Goal: Transaction & Acquisition: Purchase product/service

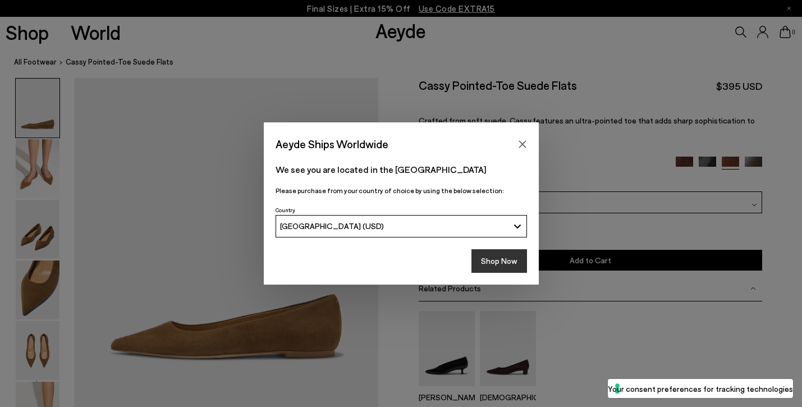
click at [491, 269] on button "Shop Now" at bounding box center [499, 261] width 56 height 24
click at [491, 264] on button "Shop Now" at bounding box center [499, 261] width 56 height 24
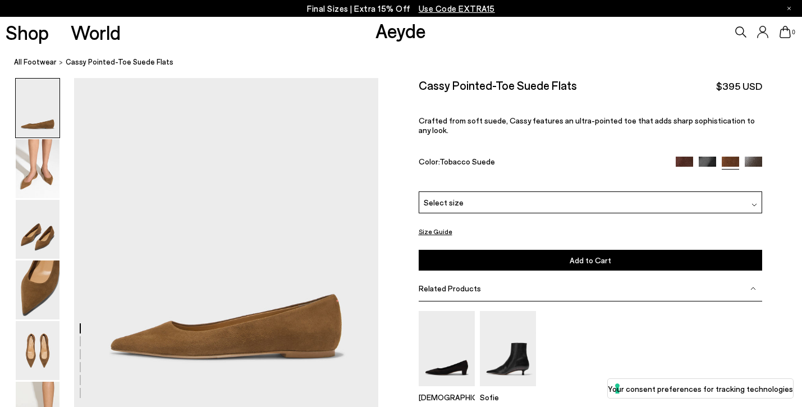
click at [679, 157] on img at bounding box center [683, 165] width 17 height 17
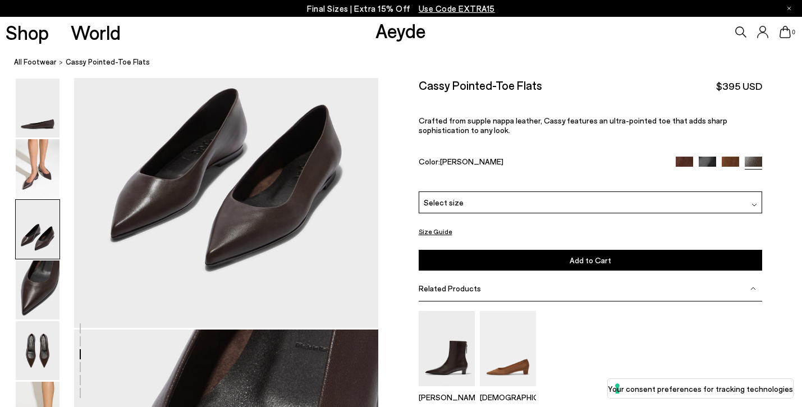
scroll to position [864, 0]
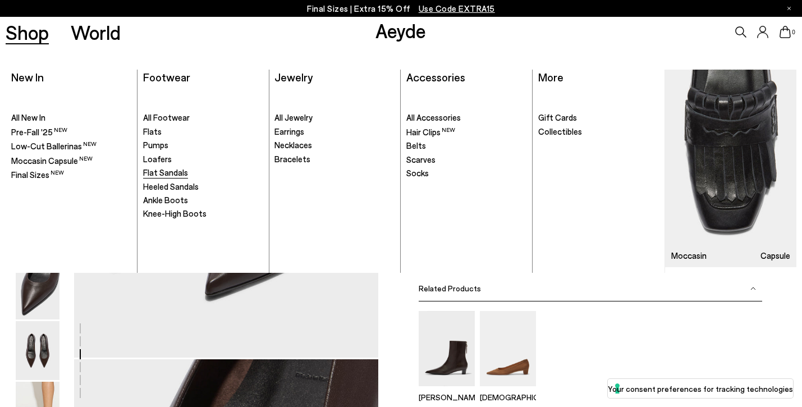
click at [159, 171] on span "Flat Sandals" at bounding box center [165, 172] width 45 height 10
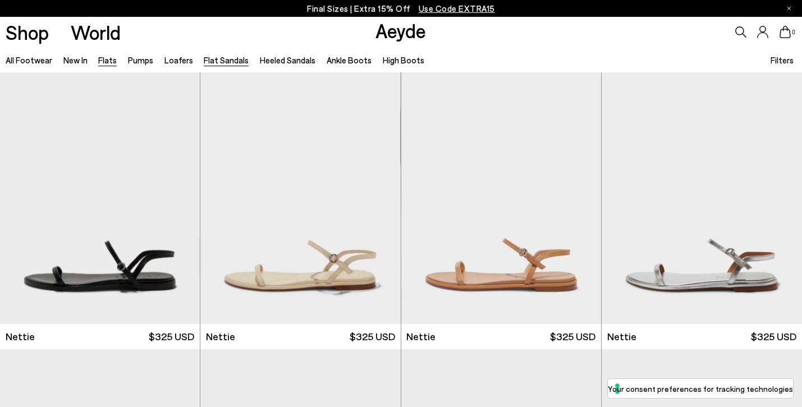
click at [113, 62] on link "Flats" at bounding box center [107, 60] width 19 height 10
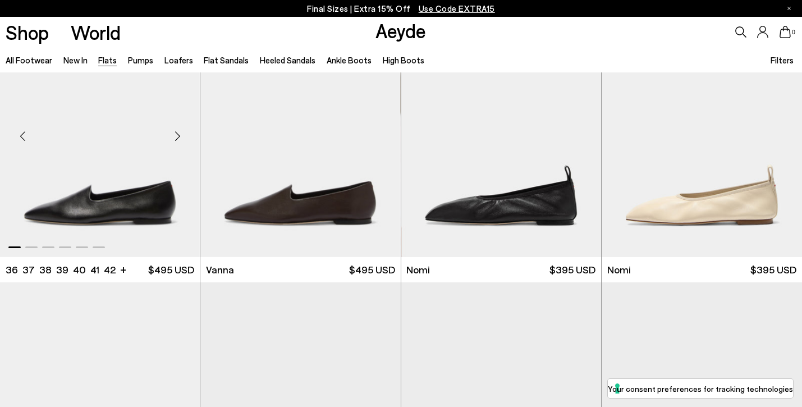
scroll to position [344, 0]
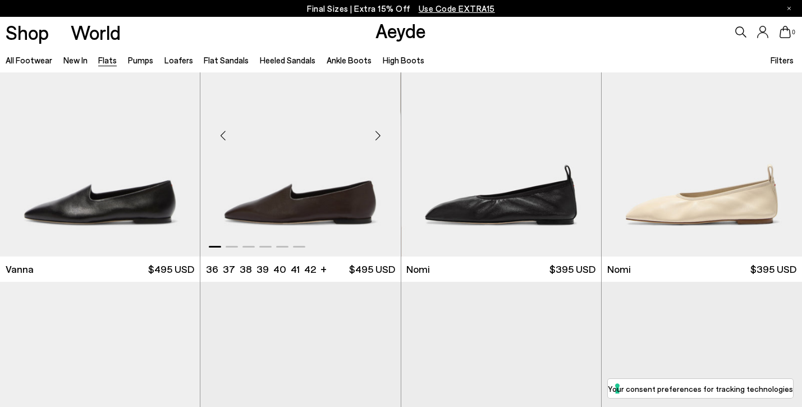
click at [379, 137] on div "Next slide" at bounding box center [378, 135] width 34 height 34
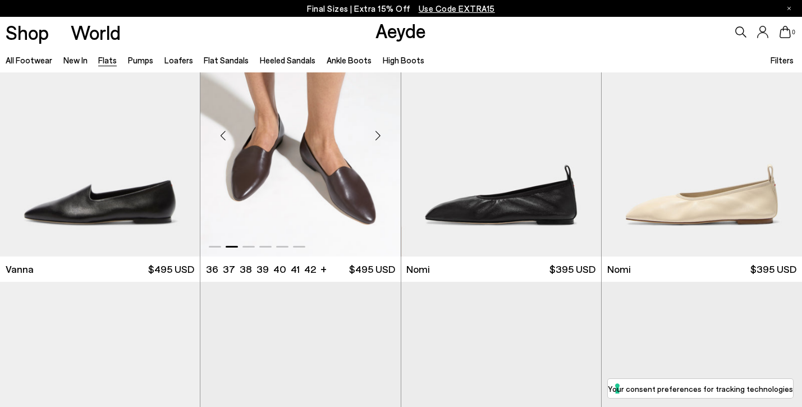
click at [379, 137] on div "Next slide" at bounding box center [378, 135] width 34 height 34
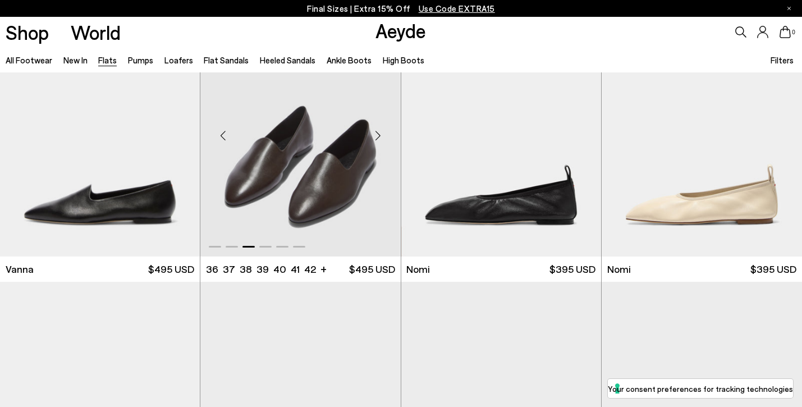
click at [379, 137] on div "Next slide" at bounding box center [378, 135] width 34 height 34
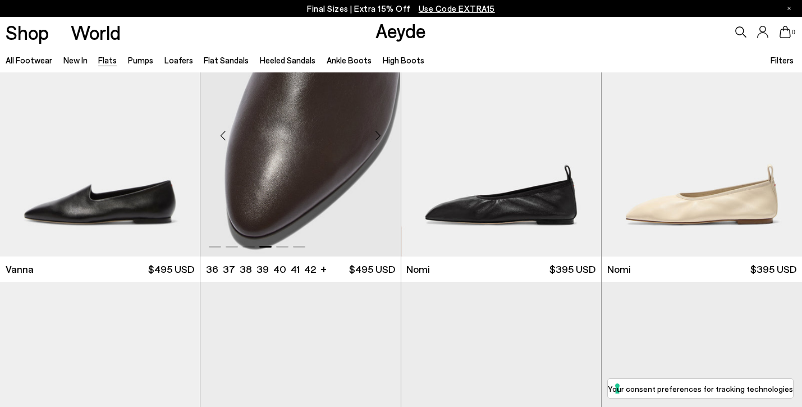
click at [379, 137] on div "Next slide" at bounding box center [378, 135] width 34 height 34
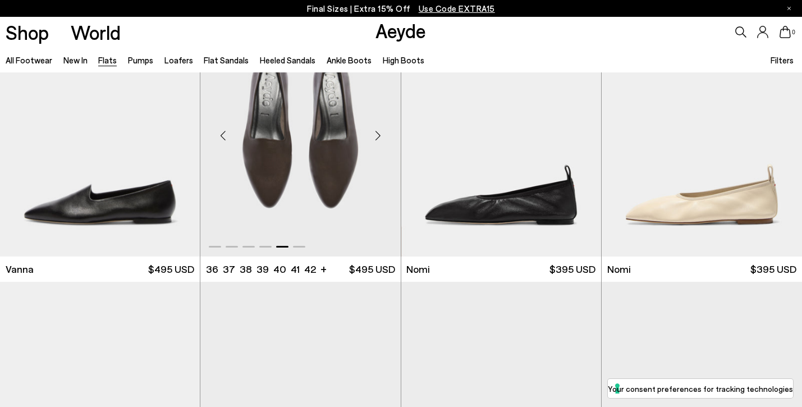
click at [379, 137] on div "Next slide" at bounding box center [378, 135] width 34 height 34
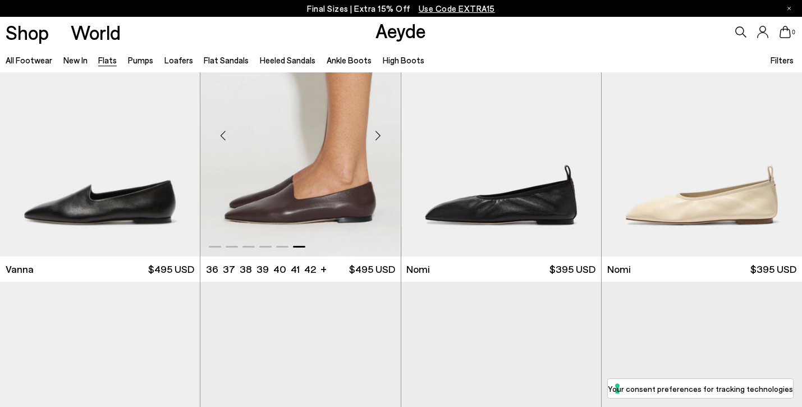
click at [379, 137] on div "Next slide" at bounding box center [378, 135] width 34 height 34
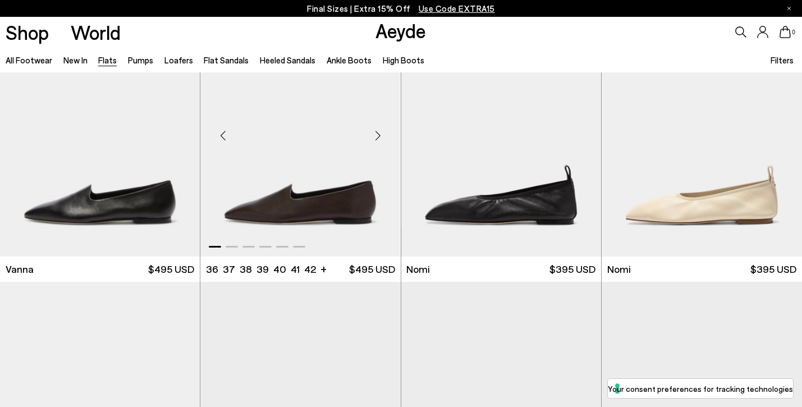
click at [379, 137] on div "Next slide" at bounding box center [378, 135] width 34 height 34
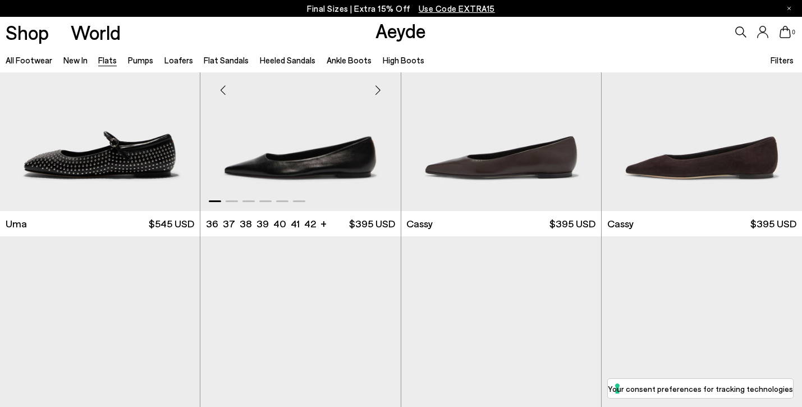
scroll to position [1220, 0]
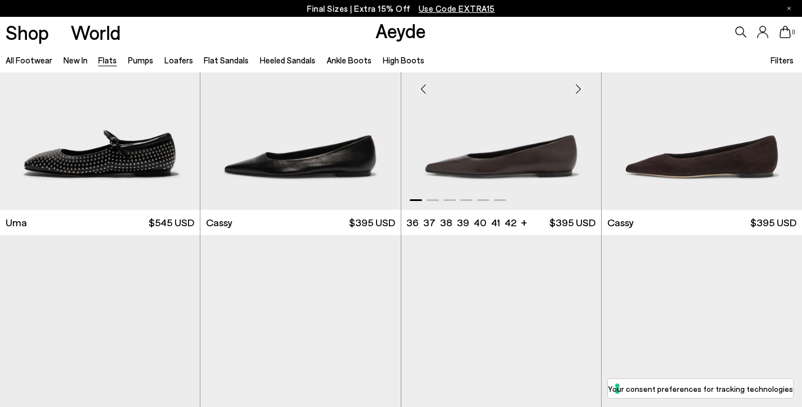
click at [577, 88] on div "Next slide" at bounding box center [579, 89] width 34 height 34
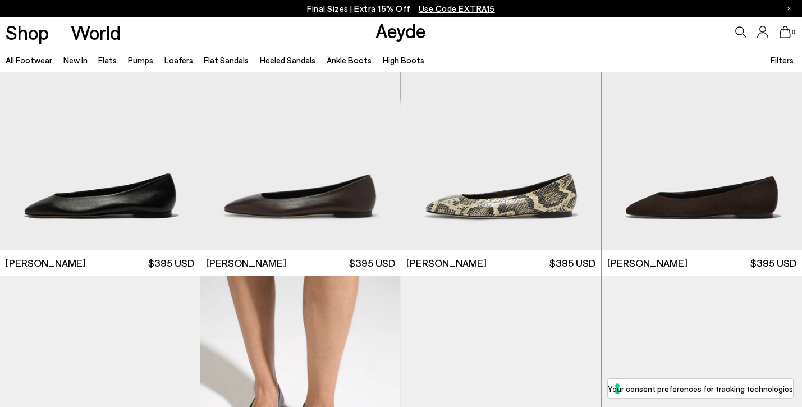
scroll to position [72, 0]
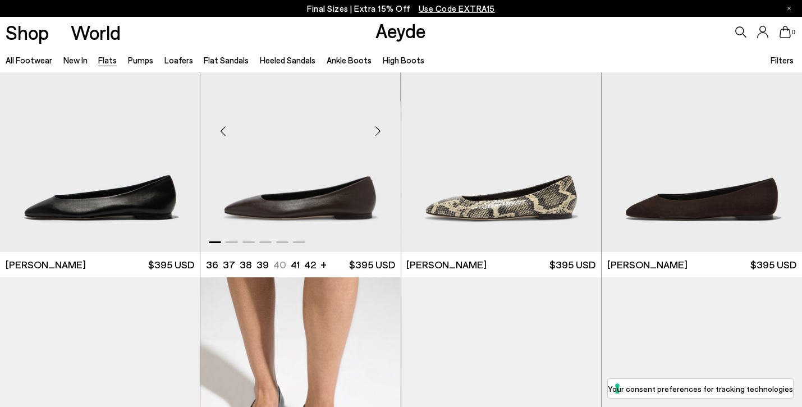
click at [377, 127] on div "Next slide" at bounding box center [378, 131] width 34 height 34
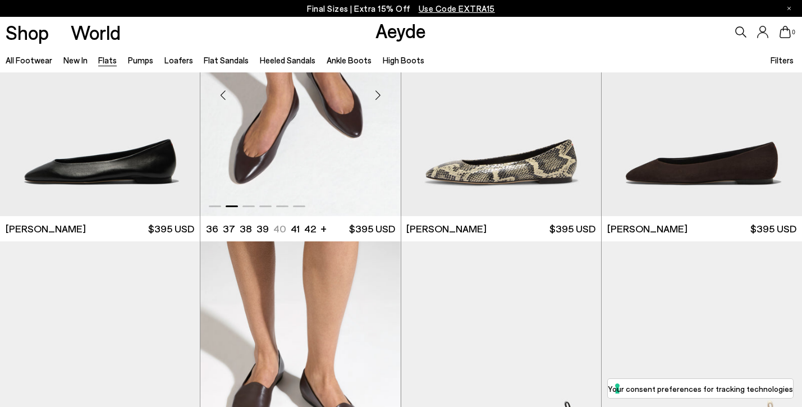
scroll to position [112, 0]
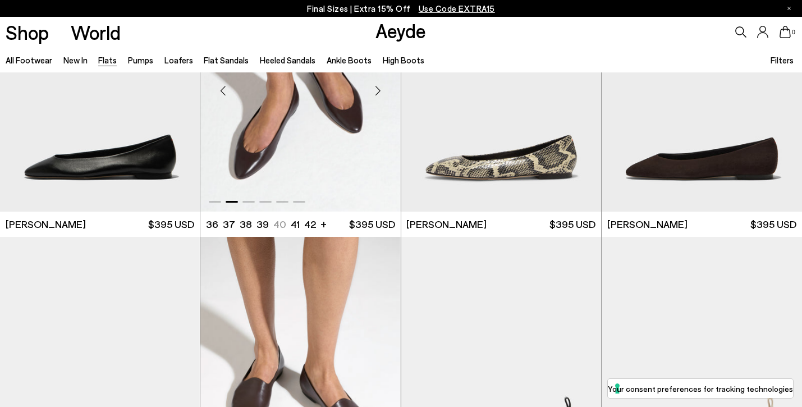
click at [377, 127] on img "2 / 6" at bounding box center [300, 85] width 200 height 251
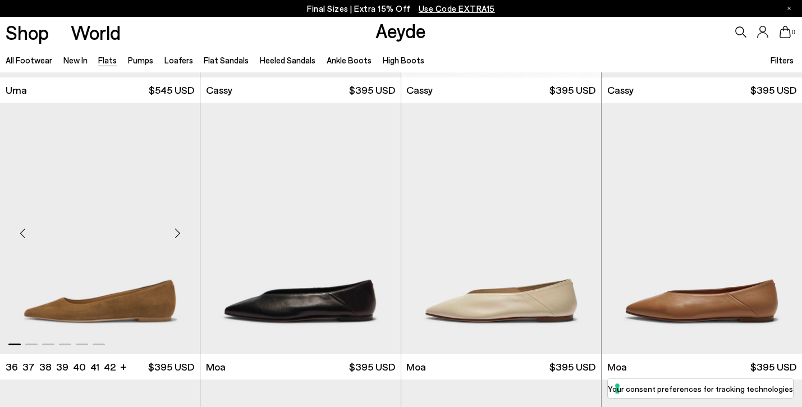
scroll to position [1361, 0]
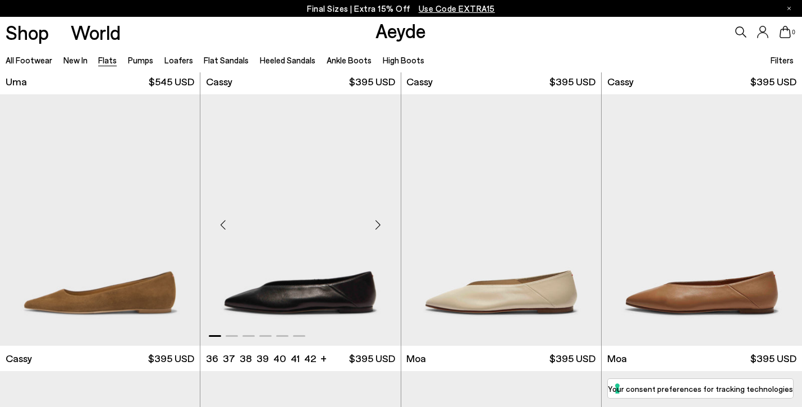
click at [379, 226] on div "Next slide" at bounding box center [378, 225] width 34 height 34
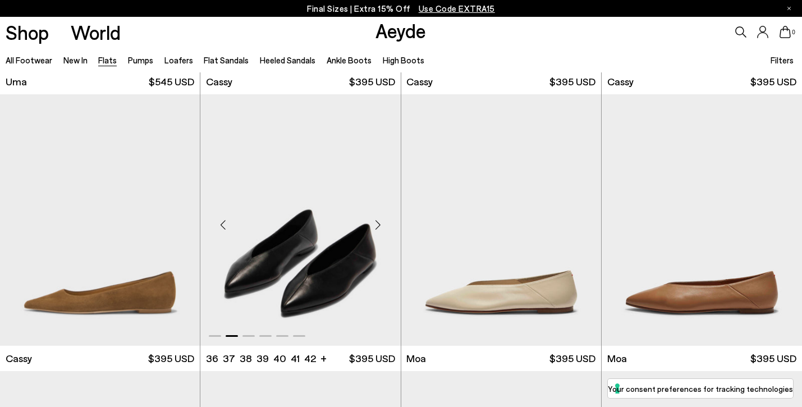
click at [379, 226] on div "Next slide" at bounding box center [378, 225] width 34 height 34
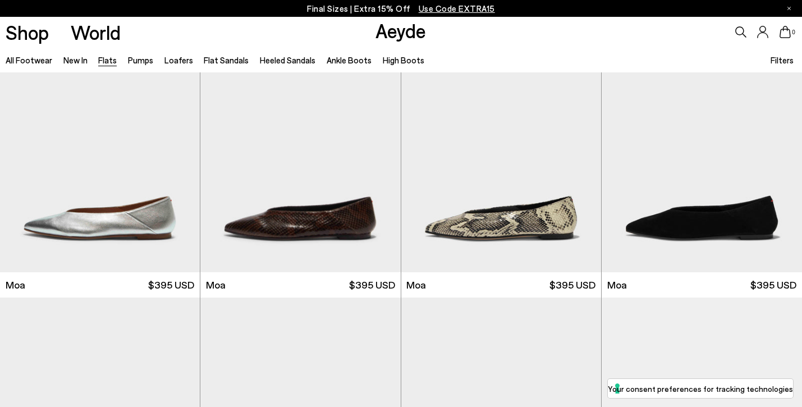
scroll to position [1710, 0]
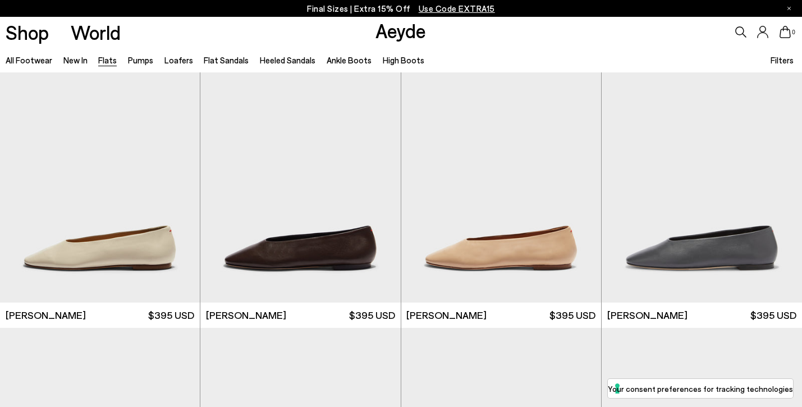
scroll to position [2545, 0]
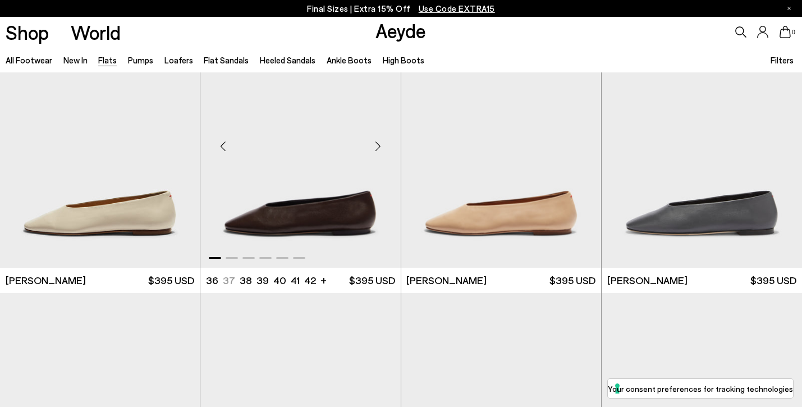
click at [343, 206] on img "1 / 6" at bounding box center [300, 141] width 200 height 251
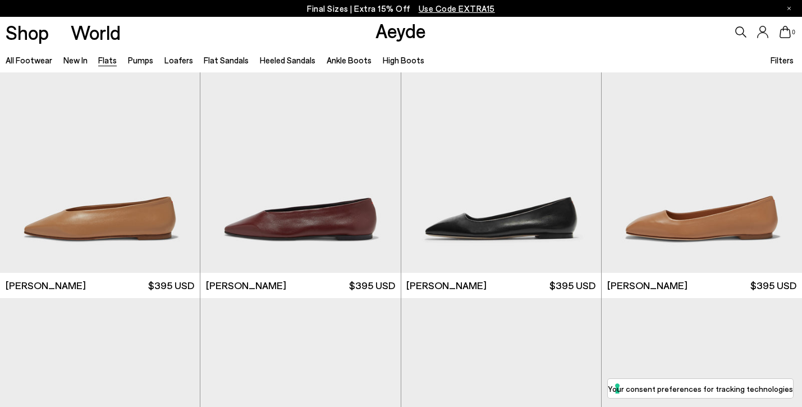
scroll to position [3370, 0]
click at [306, 211] on img "1 / 6" at bounding box center [300, 146] width 200 height 251
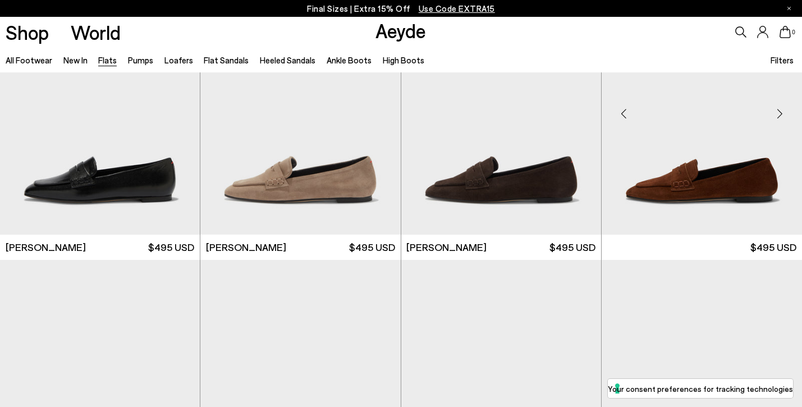
scroll to position [5342, 0]
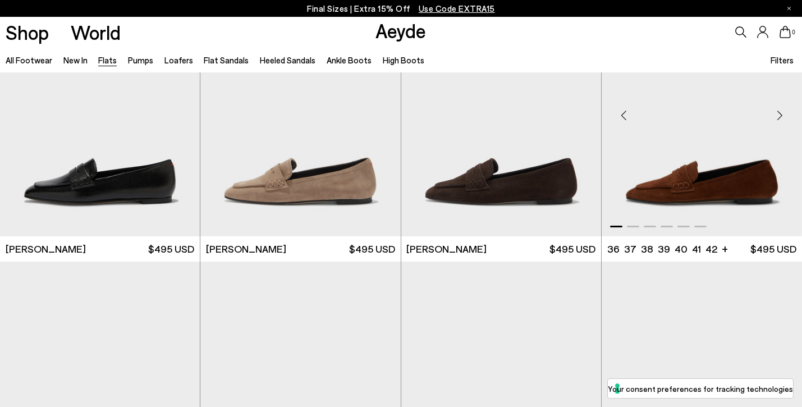
click at [730, 153] on img "1 / 6" at bounding box center [701, 110] width 200 height 251
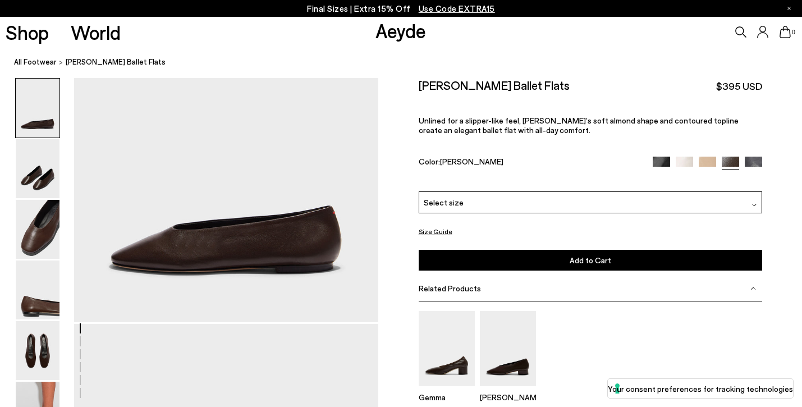
scroll to position [86, 0]
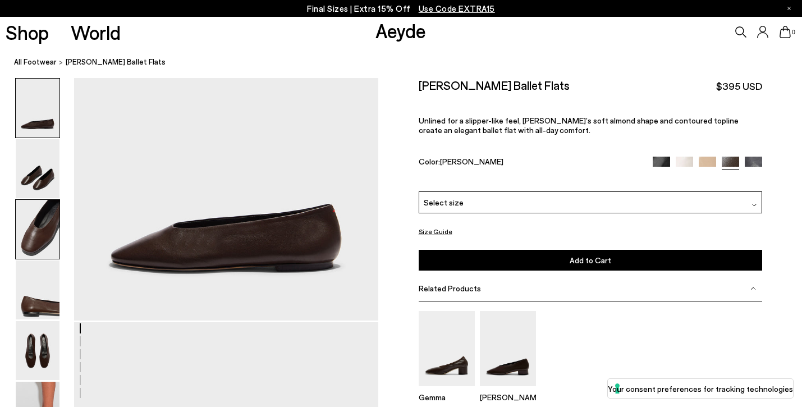
click at [35, 241] on img at bounding box center [38, 229] width 44 height 59
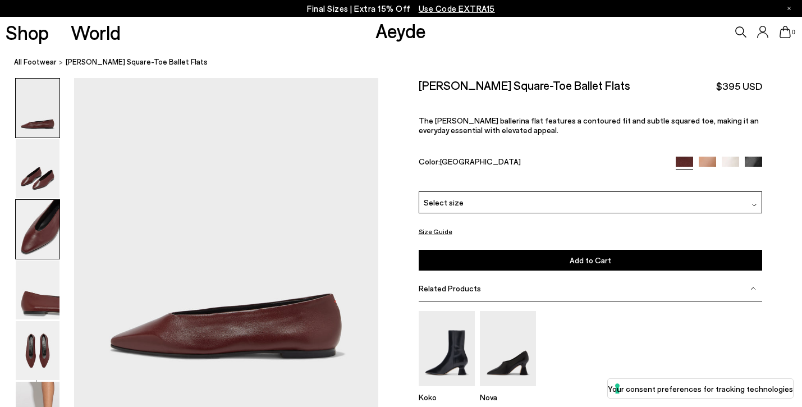
click at [46, 237] on img at bounding box center [38, 229] width 44 height 59
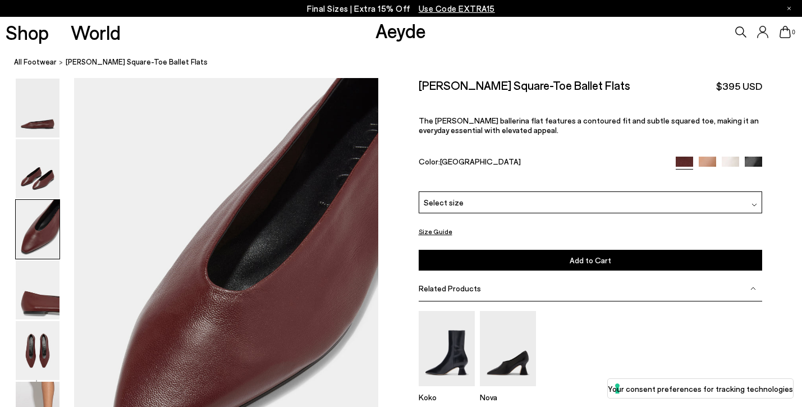
click at [725, 157] on img at bounding box center [729, 165] width 17 height 17
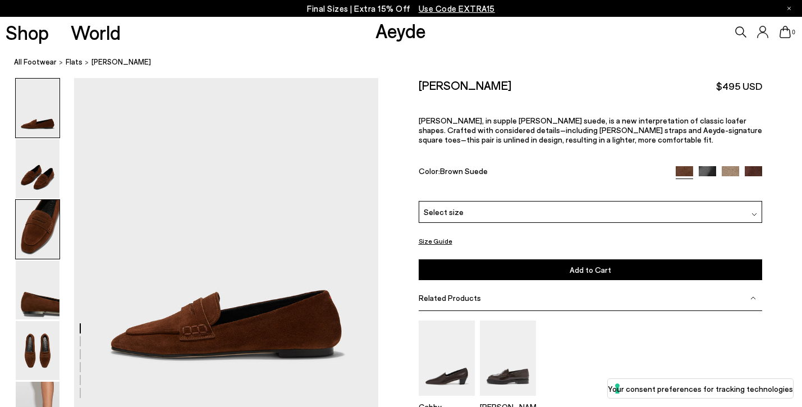
click at [44, 227] on img at bounding box center [38, 229] width 44 height 59
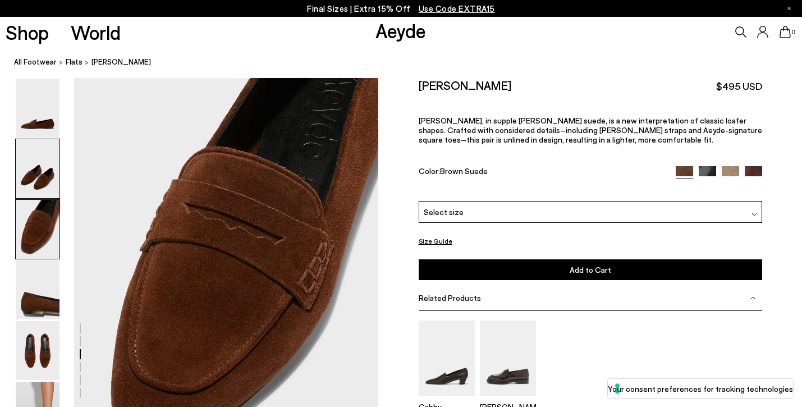
click at [44, 173] on img at bounding box center [38, 168] width 44 height 59
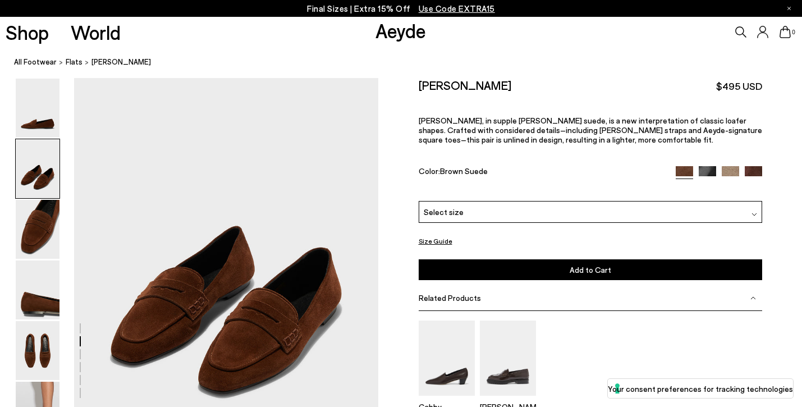
scroll to position [331, 0]
